Goal: Information Seeking & Learning: Learn about a topic

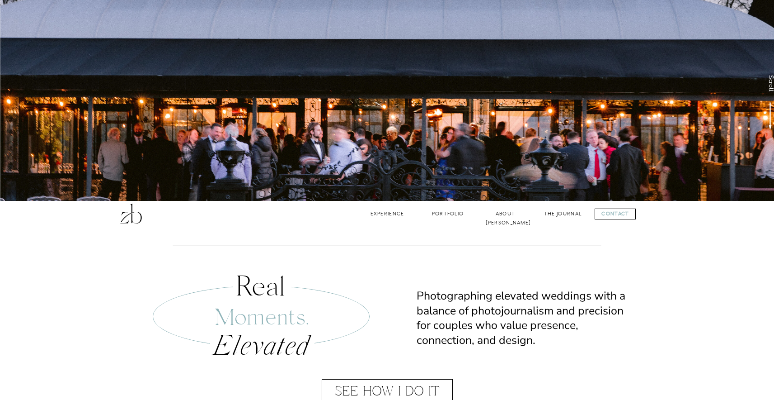
scroll to position [275, 0]
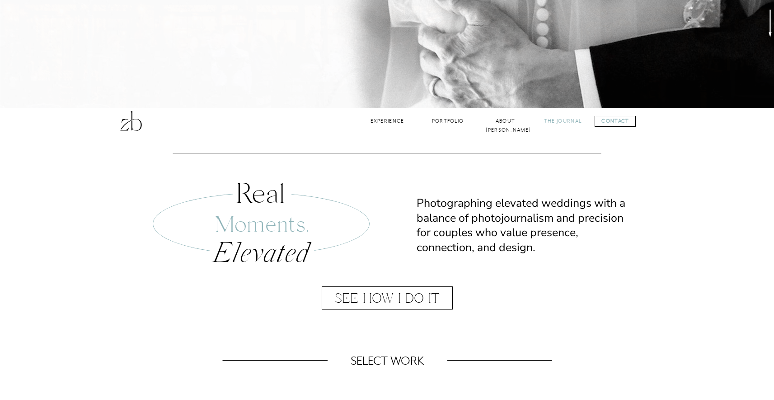
click at [575, 122] on nav "The Journal" at bounding box center [563, 121] width 39 height 9
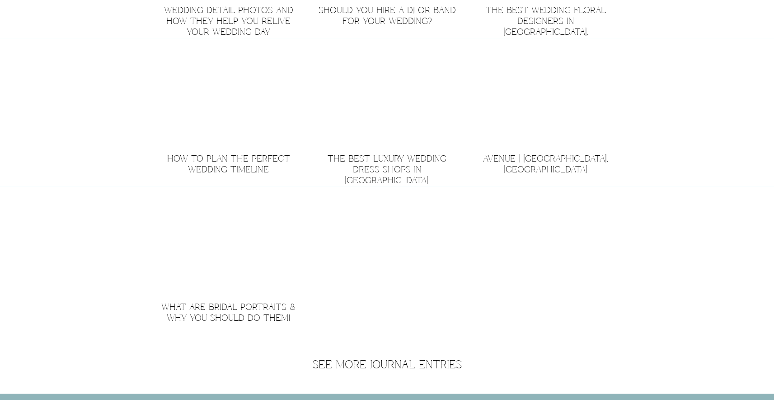
scroll to position [1529, 0]
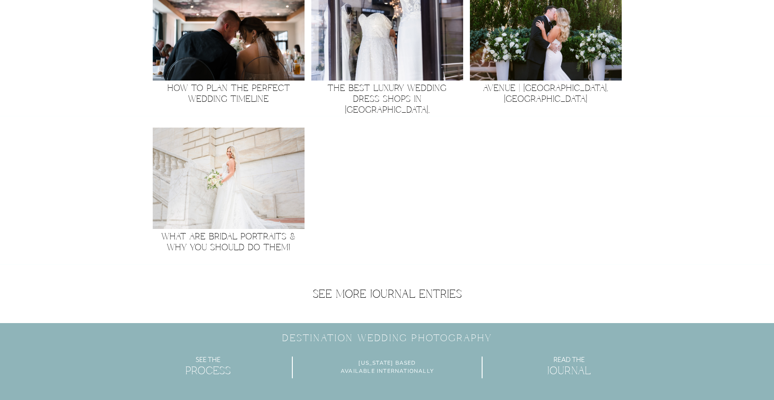
click at [237, 53] on img at bounding box center [229, 29] width 152 height 101
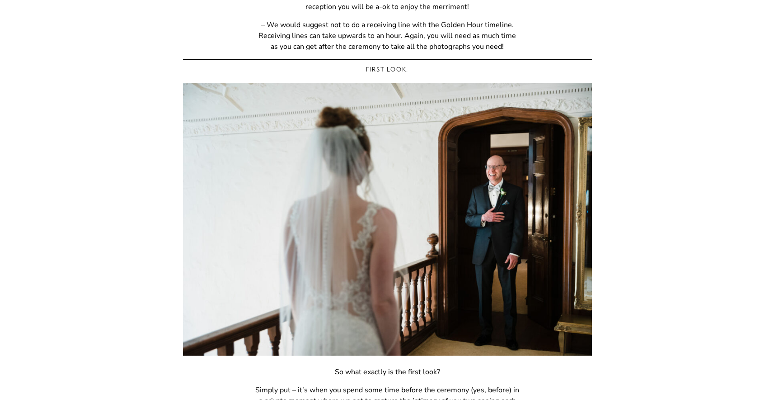
scroll to position [979, 0]
